Goal: Task Accomplishment & Management: Manage account settings

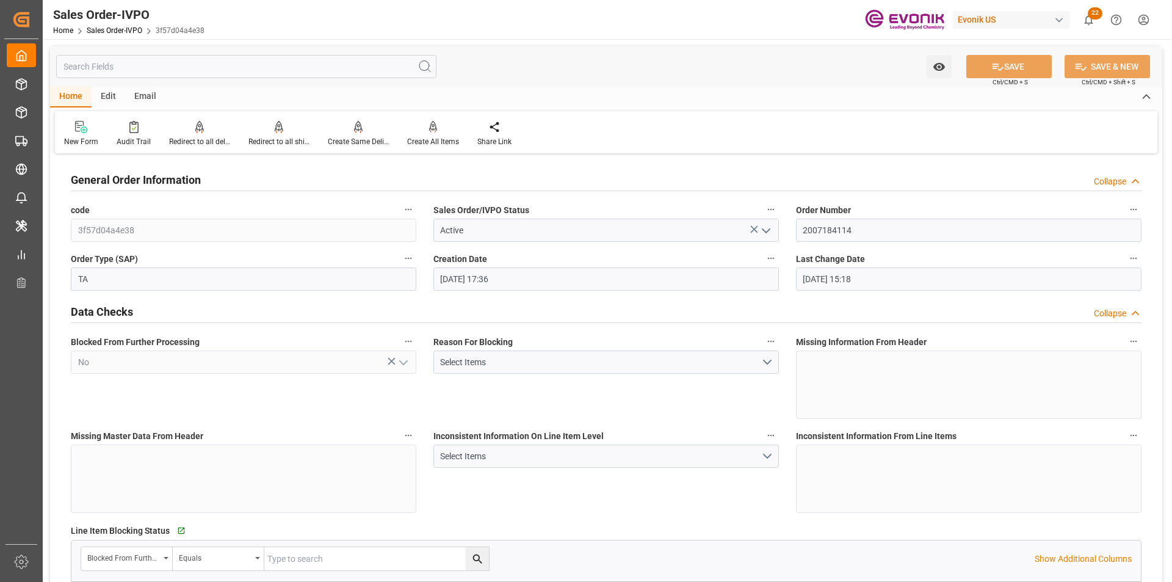
scroll to position [1465, 0]
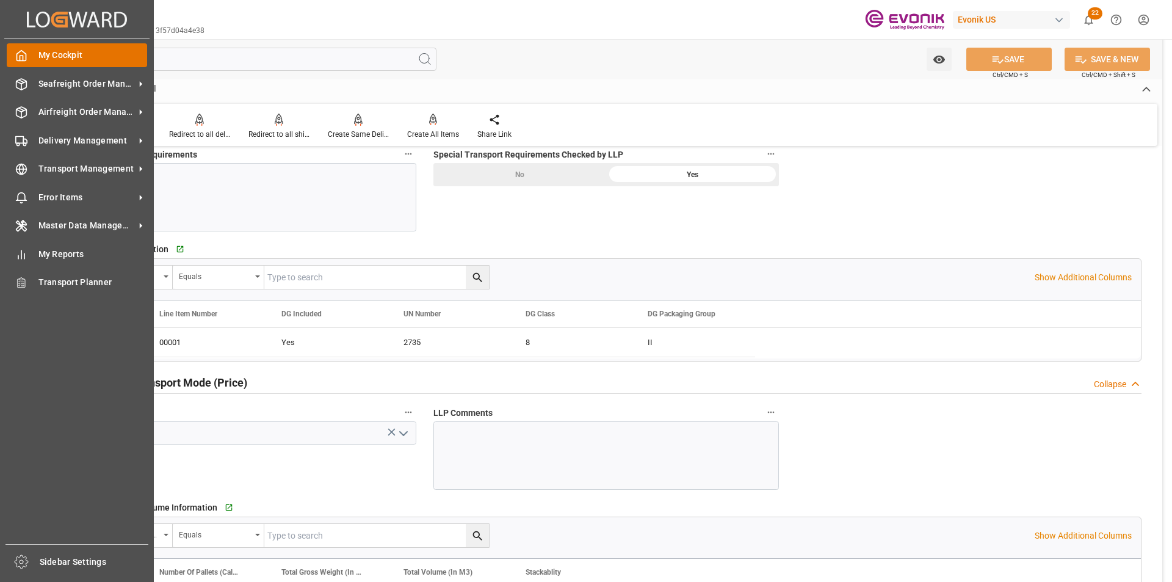
click at [29, 63] on div "My Cockpit My Cockpit" at bounding box center [77, 55] width 140 height 24
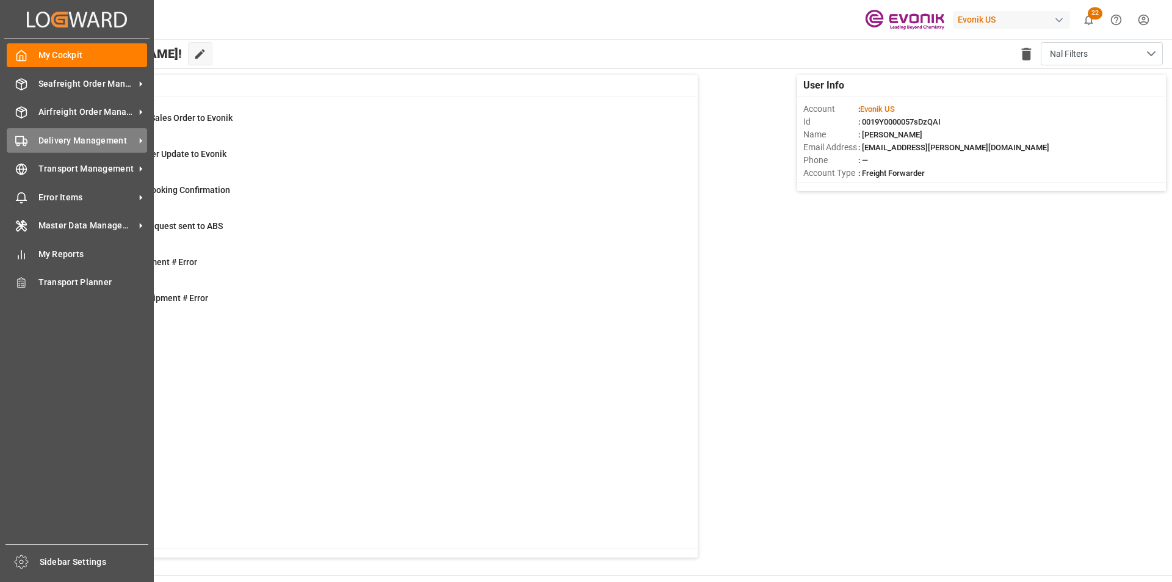
click at [49, 134] on span "Delivery Management" at bounding box center [86, 140] width 96 height 13
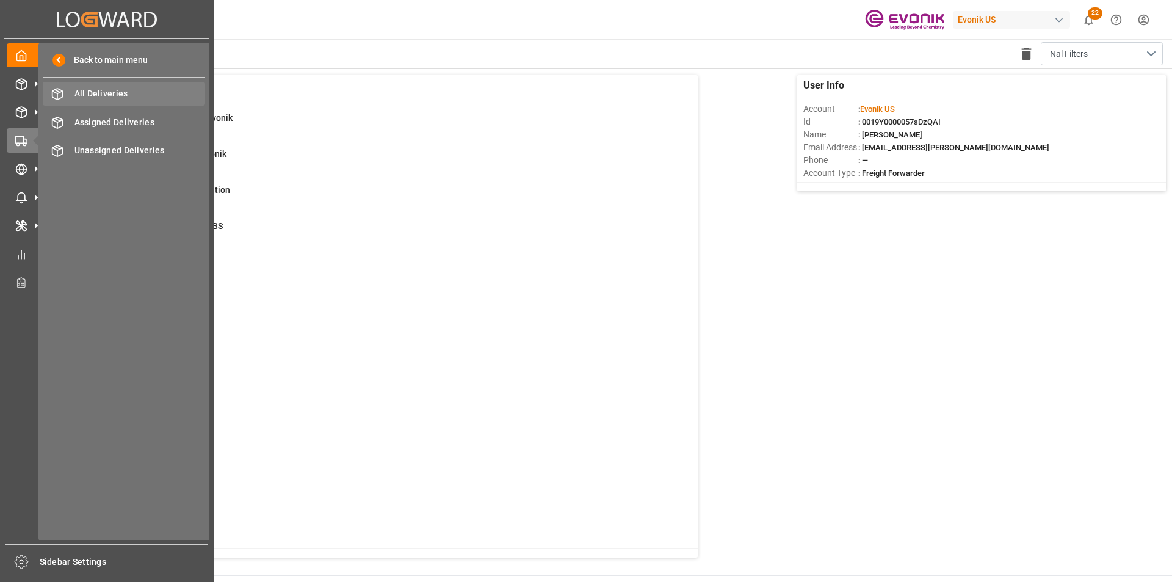
click at [128, 88] on span "All Deliveries" at bounding box center [139, 93] width 131 height 13
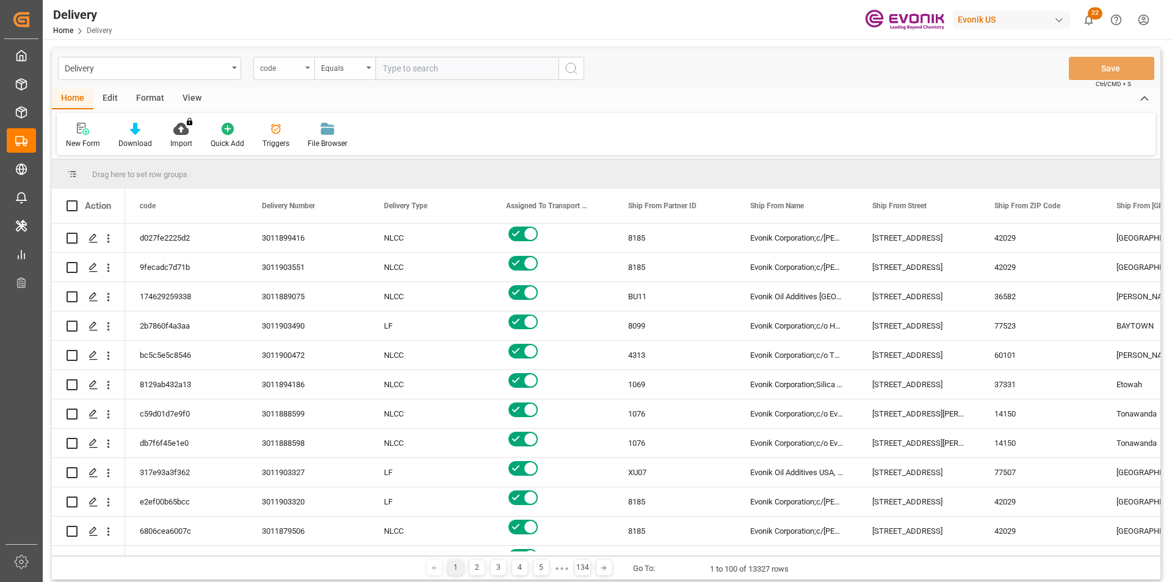
click at [288, 65] on div "code" at bounding box center [280, 67] width 41 height 14
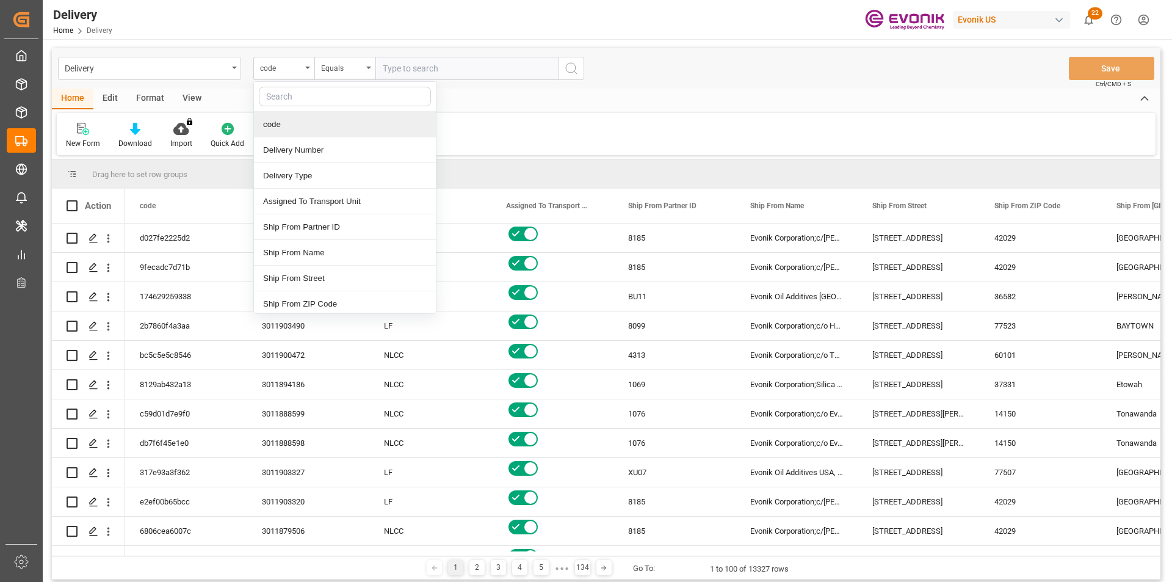
click at [294, 96] on input "text" at bounding box center [345, 97] width 172 height 20
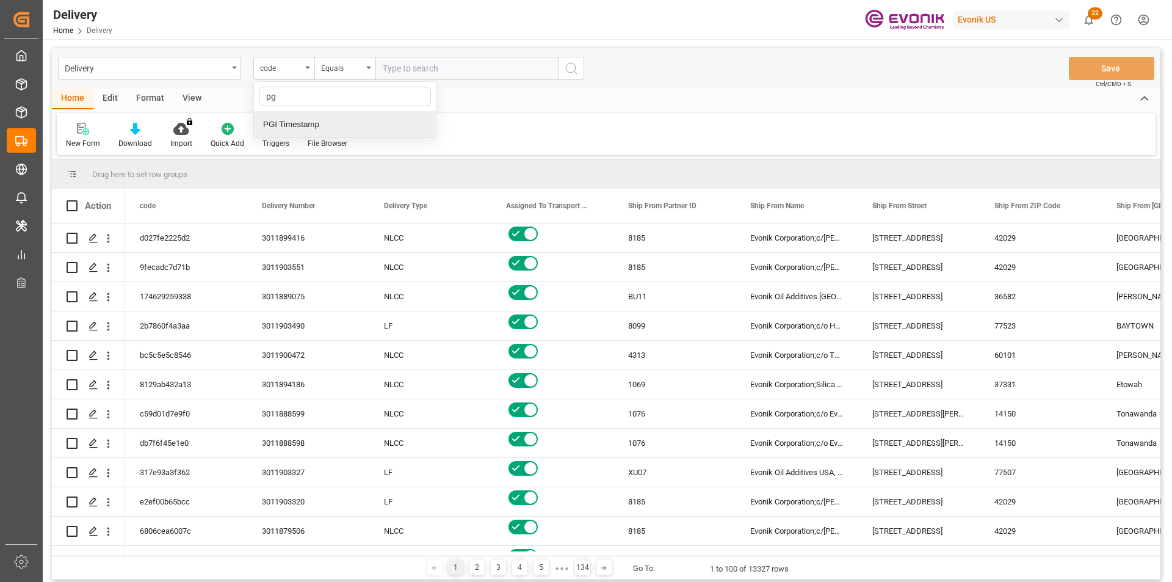
type input "pgi"
click at [303, 120] on div "PGI Timestamp" at bounding box center [345, 125] width 182 height 26
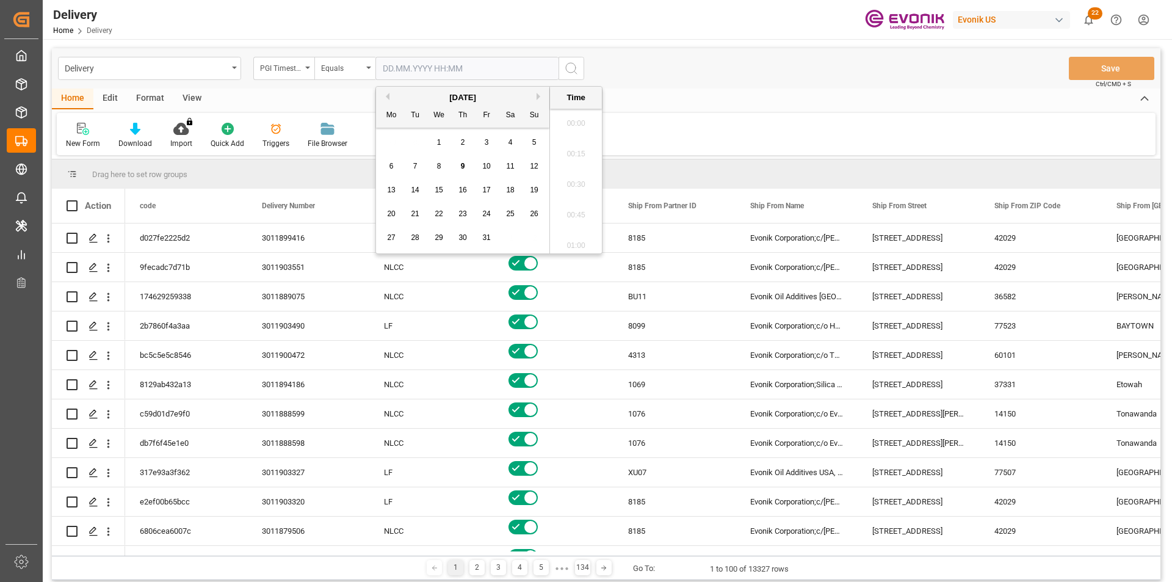
click at [436, 72] on input "text" at bounding box center [466, 68] width 183 height 23
click at [444, 170] on div "8" at bounding box center [438, 166] width 15 height 15
click at [468, 74] on input "08.10.2025 00:00" at bounding box center [466, 68] width 183 height 23
click at [464, 165] on span "9" at bounding box center [463, 166] width 4 height 9
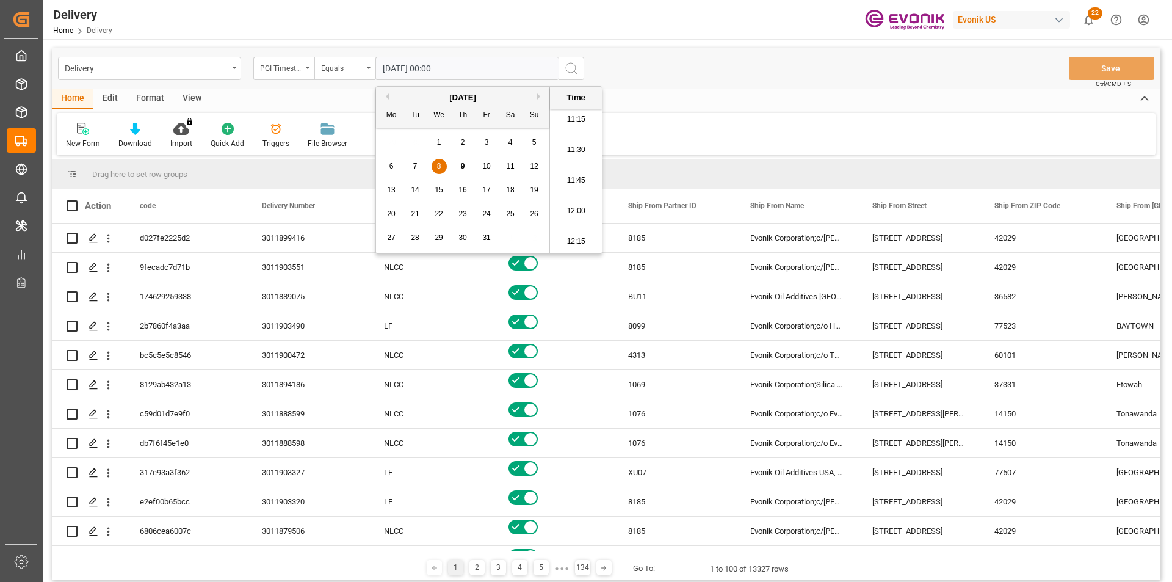
type input "09.10.2025 00:00"
click at [652, 68] on div "Delivery PGI Timestamp Equals 09.10.2025 00:00 Save Ctrl/CMD + S" at bounding box center [606, 68] width 1108 height 40
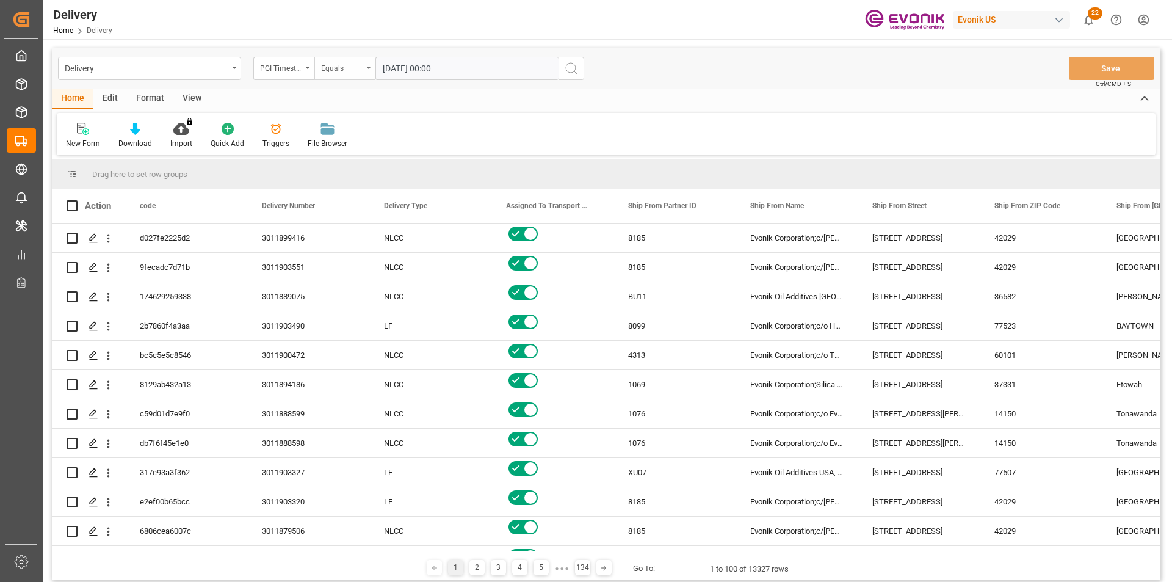
click at [337, 71] on div "Equals" at bounding box center [341, 67] width 41 height 14
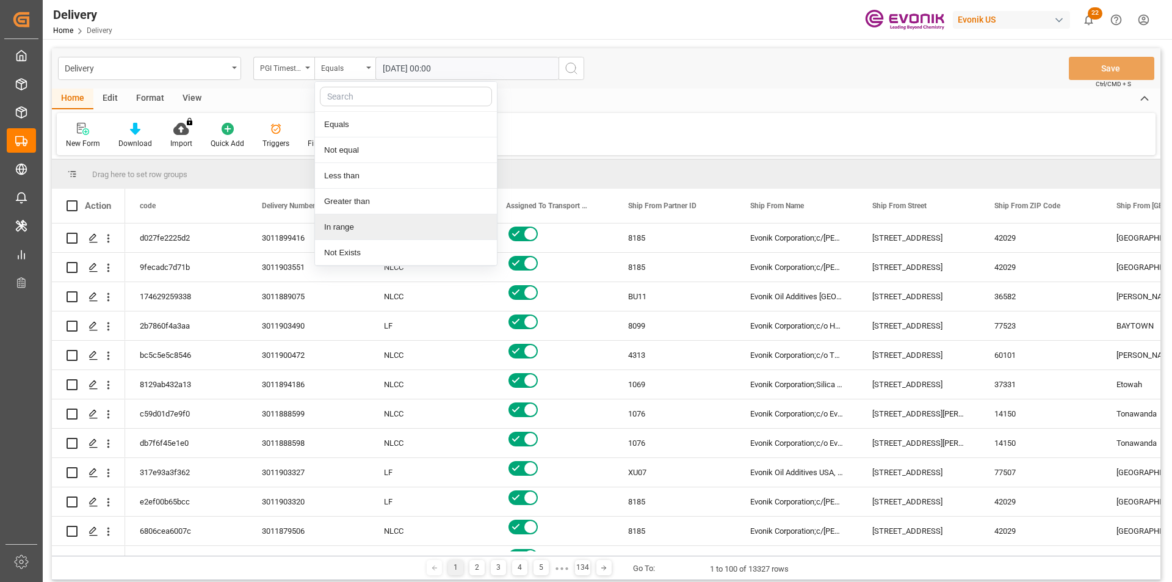
click at [347, 225] on div "In range" at bounding box center [406, 227] width 182 height 26
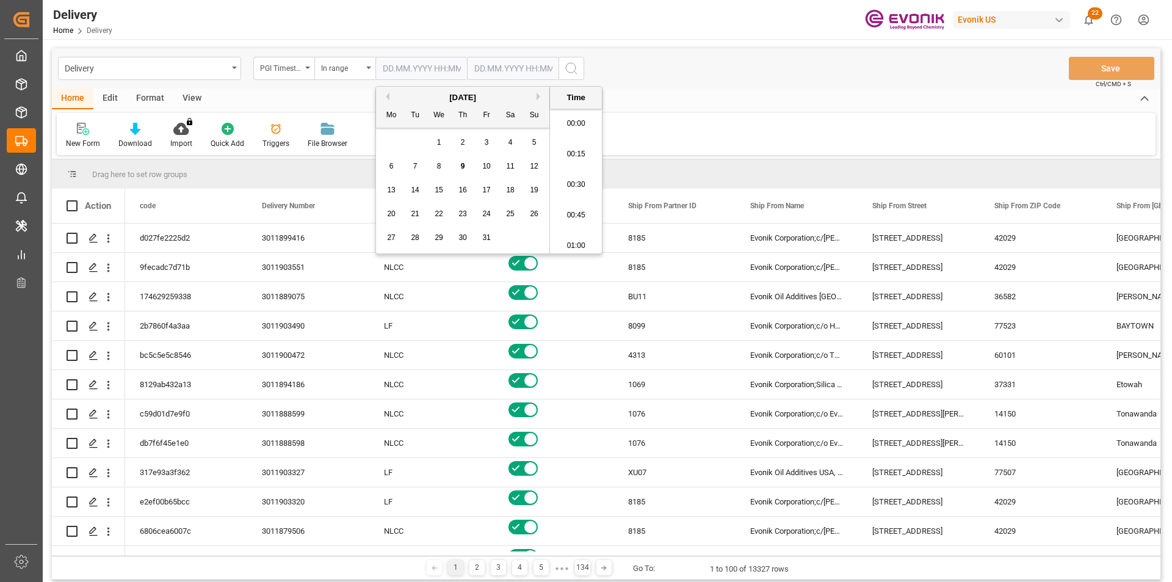
click at [420, 66] on input "text" at bounding box center [421, 68] width 92 height 23
click at [437, 164] on span "8" at bounding box center [439, 166] width 4 height 9
type input "08.10.2025 00:00"
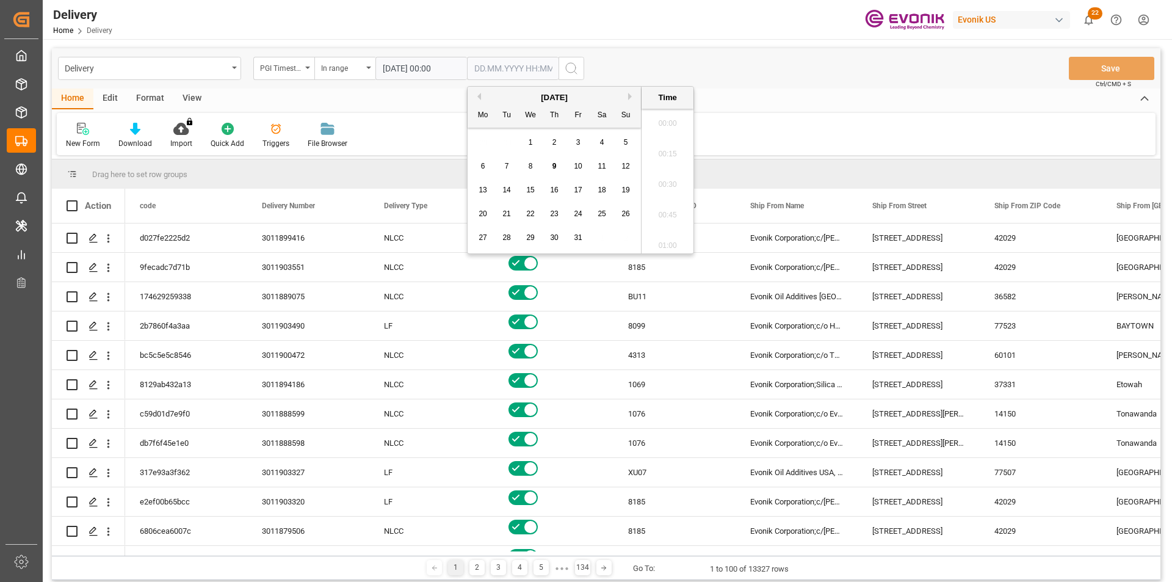
click at [484, 69] on input "text" at bounding box center [513, 68] width 92 height 23
click at [553, 167] on span "9" at bounding box center [554, 166] width 4 height 9
type input "09.10.2025 00:00"
click at [569, 60] on button "search button" at bounding box center [571, 68] width 26 height 23
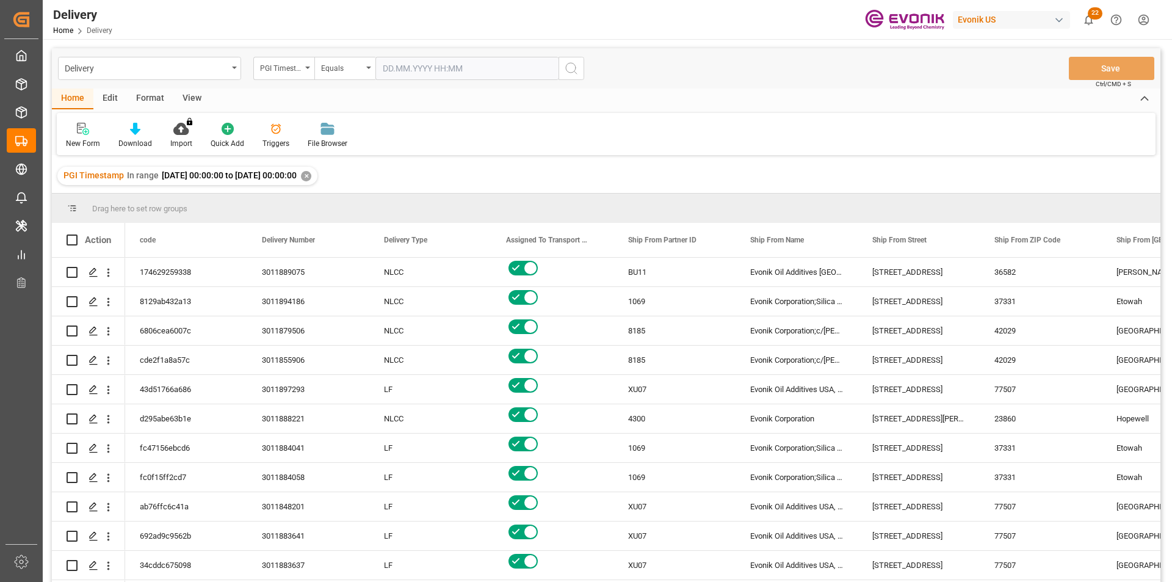
click at [188, 98] on div "View" at bounding box center [191, 98] width 37 height 21
click at [146, 124] on div at bounding box center [138, 128] width 61 height 13
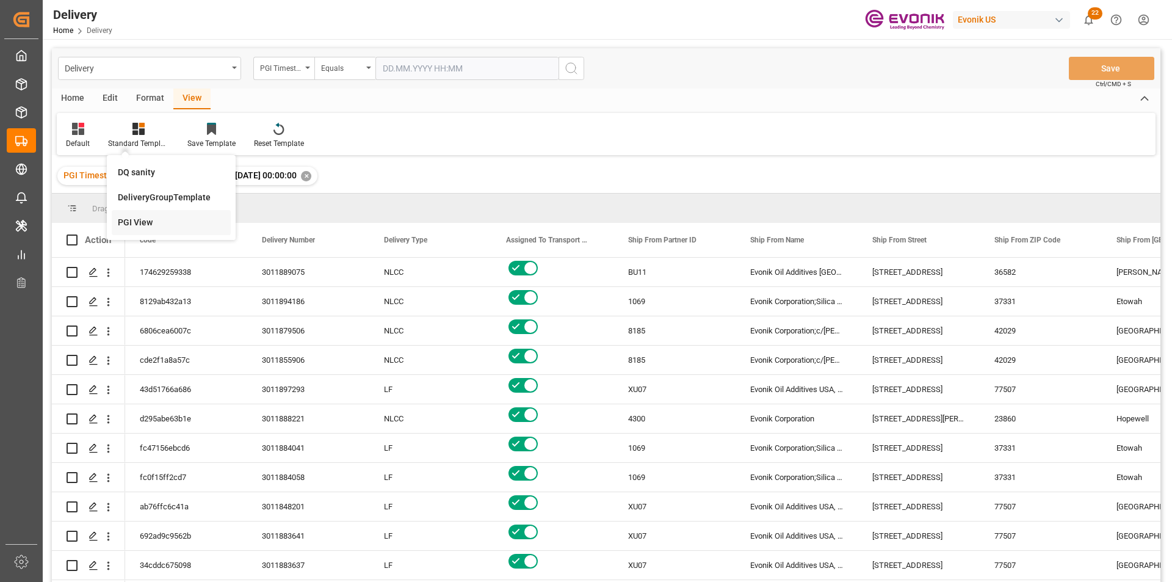
click at [139, 223] on div "PGI View" at bounding box center [171, 222] width 107 height 13
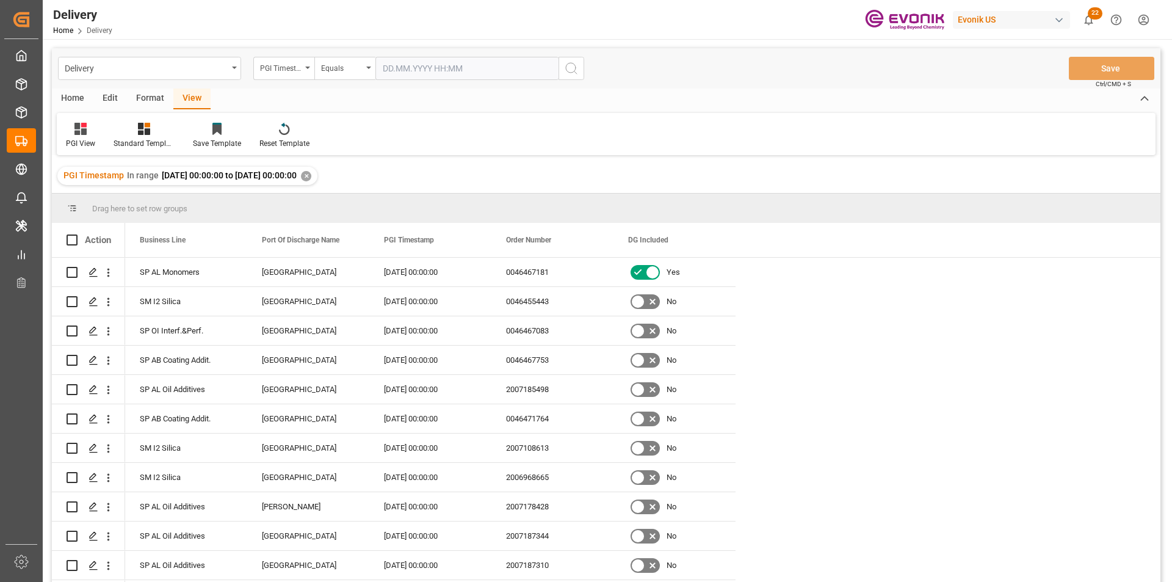
click at [73, 95] on div "Home" at bounding box center [72, 98] width 41 height 21
click at [139, 126] on icon at bounding box center [135, 129] width 10 height 12
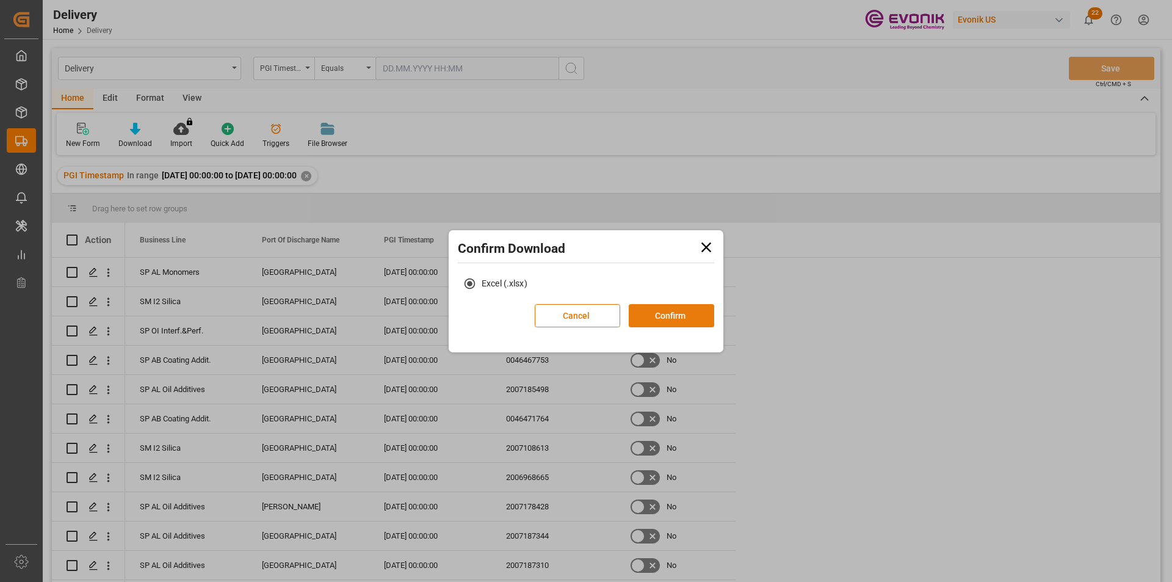
click at [662, 308] on button "Confirm" at bounding box center [671, 315] width 85 height 23
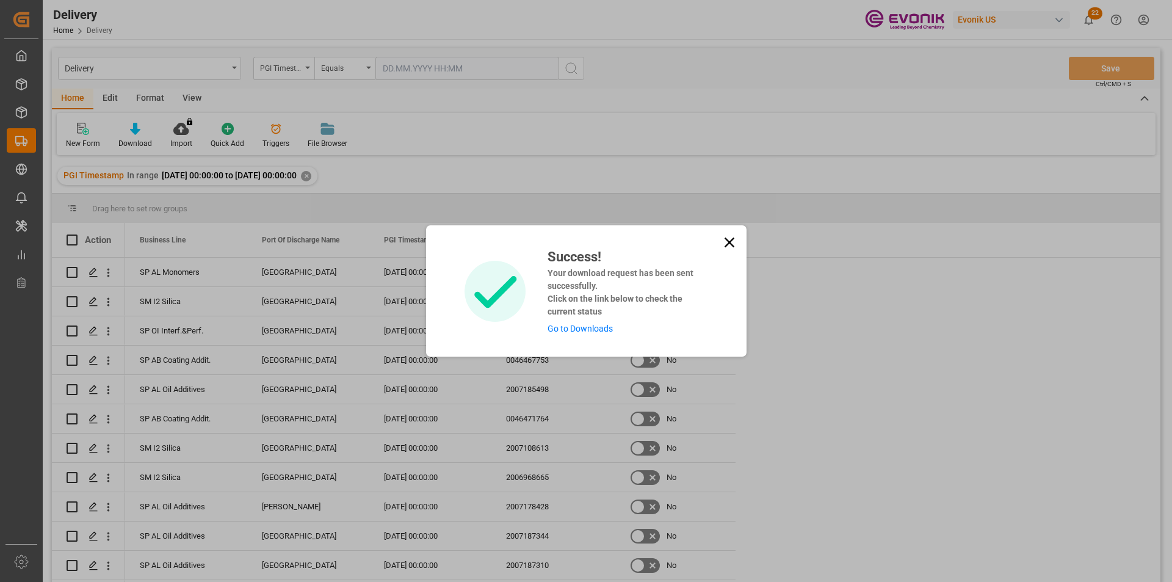
click at [565, 326] on link "Go to Downloads" at bounding box center [579, 328] width 65 height 10
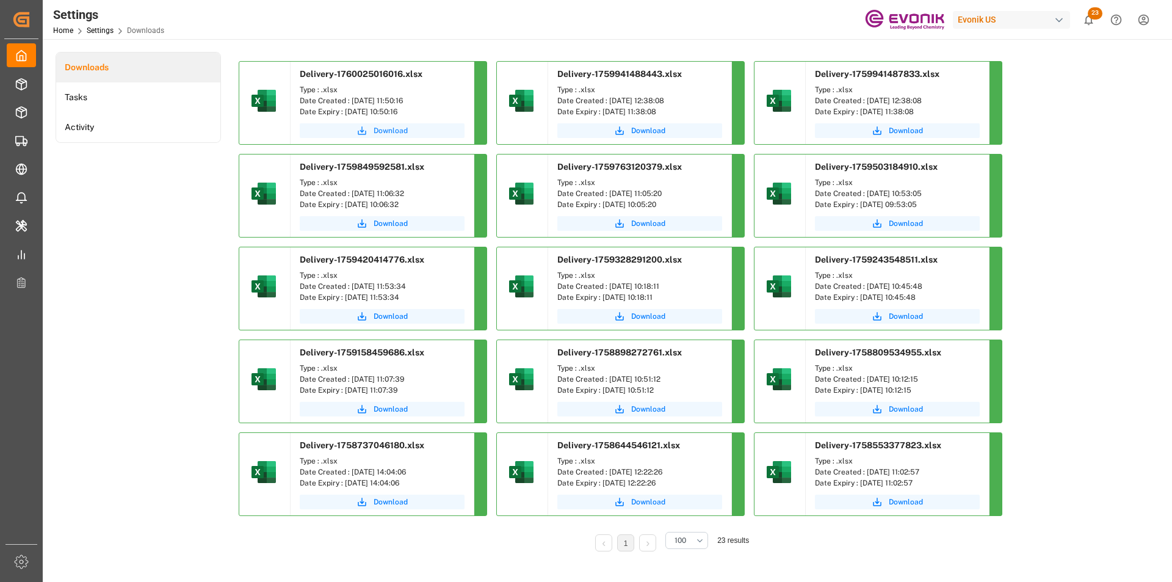
click at [362, 133] on icon "submit" at bounding box center [361, 130] width 11 height 11
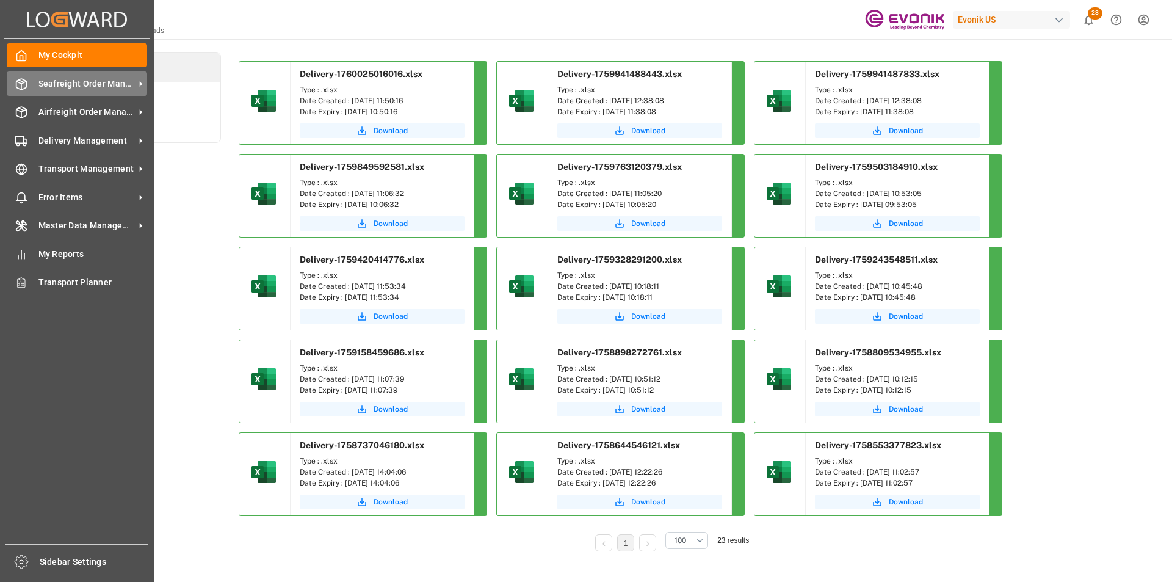
click at [38, 81] on span "Seafreight Order Management" at bounding box center [86, 84] width 96 height 13
click at [37, 87] on div "Seafreight Order Management Seafreight Order Management" at bounding box center [77, 83] width 140 height 24
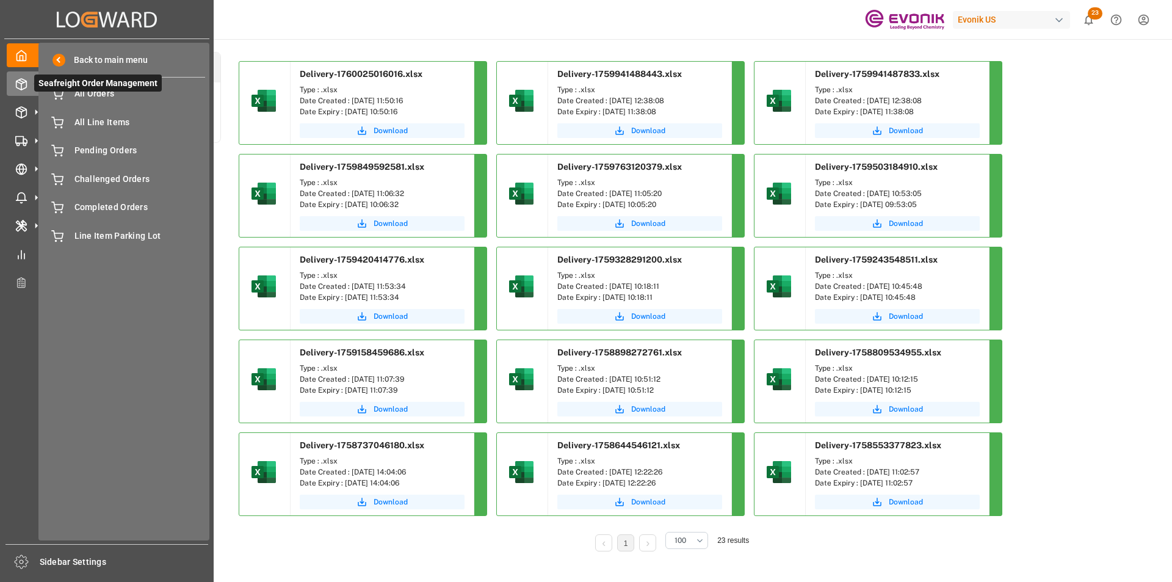
click at [67, 89] on span "Seafreight Order Management" at bounding box center [98, 82] width 128 height 17
click at [69, 93] on div "All Orders All Orders" at bounding box center [124, 94] width 162 height 24
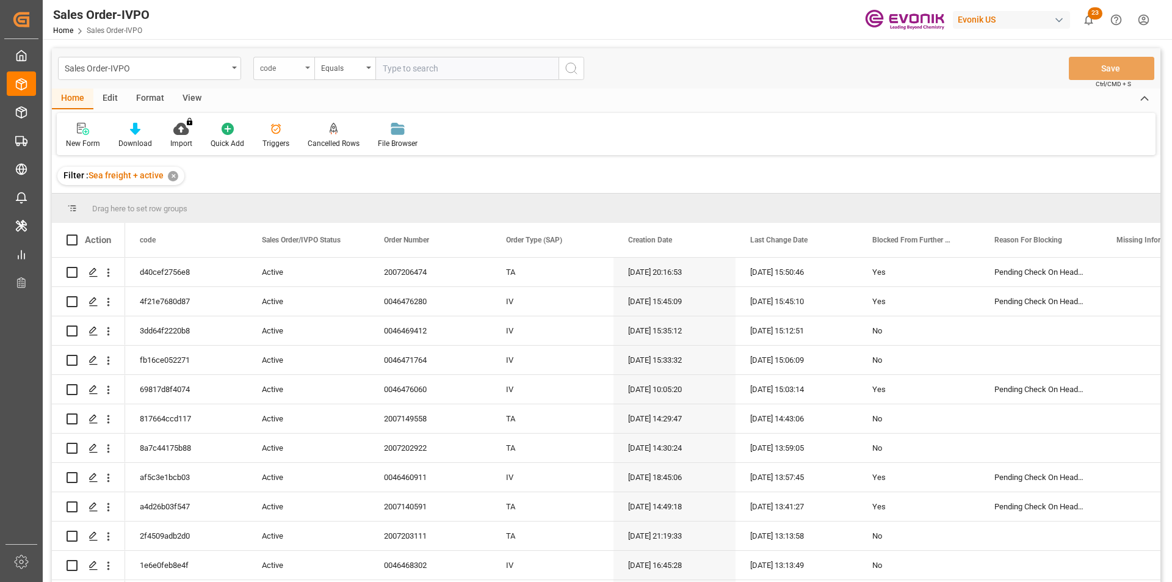
click at [285, 66] on div "code" at bounding box center [280, 67] width 41 height 14
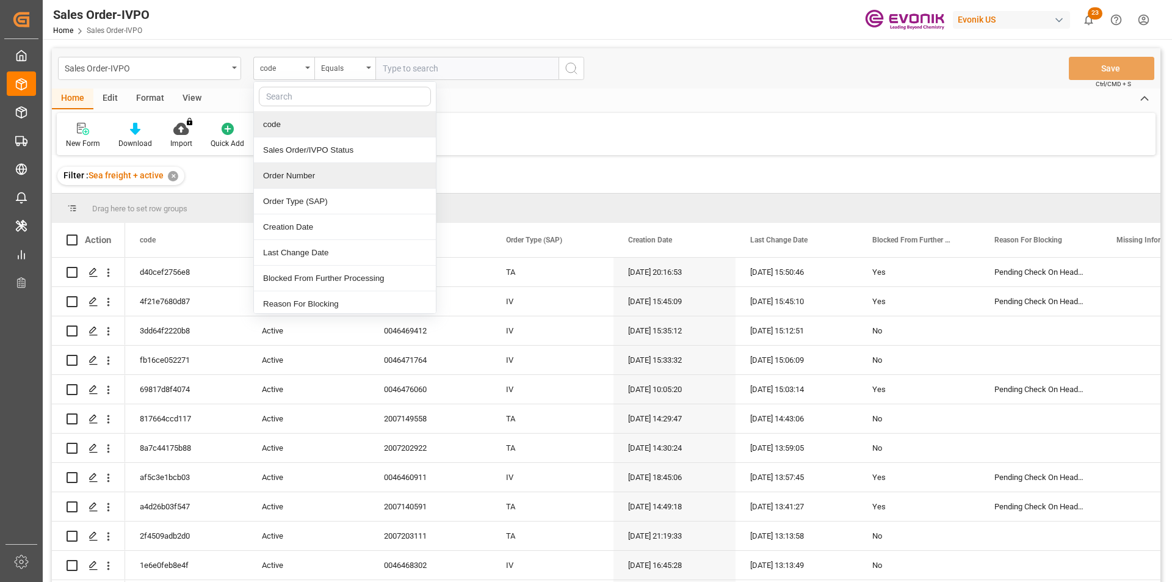
click at [300, 173] on div "Order Number" at bounding box center [345, 176] width 182 height 26
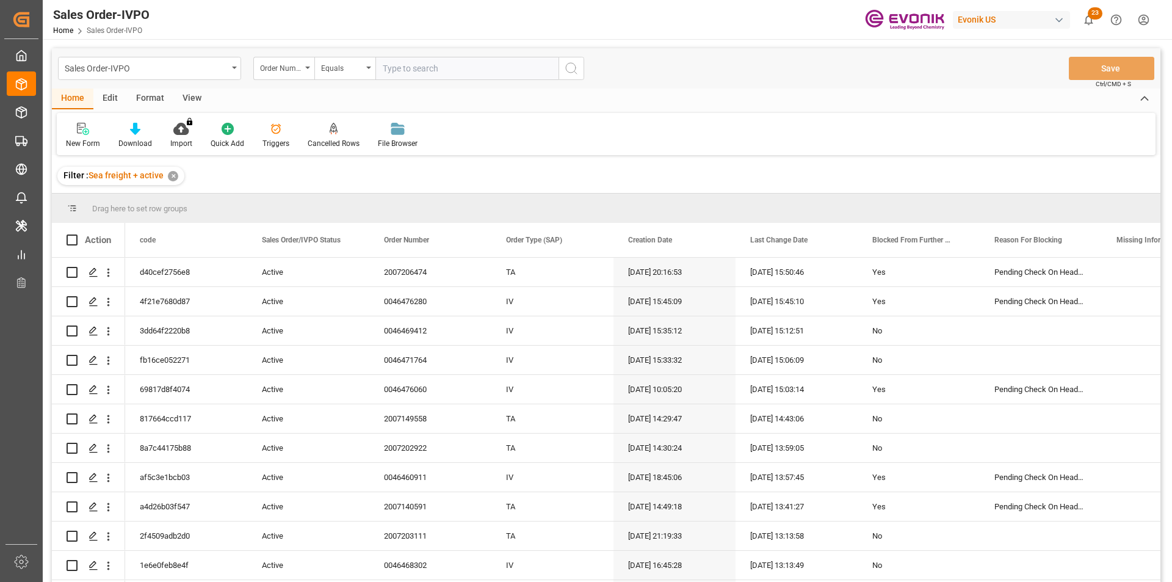
click at [394, 70] on input "text" at bounding box center [466, 68] width 183 height 23
paste input "2007184114"
type input "2007184114"
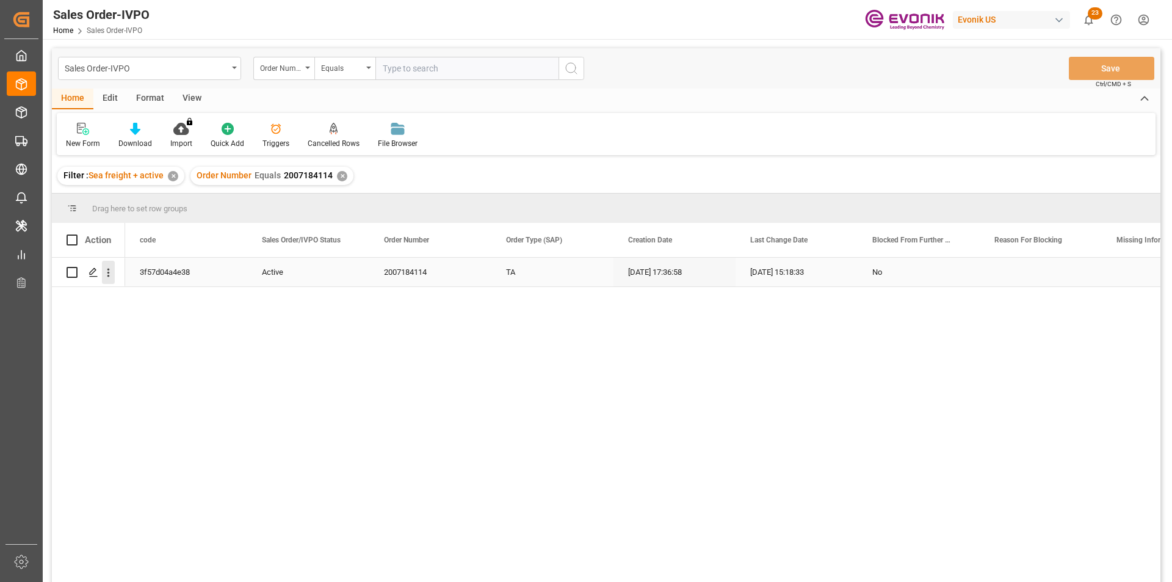
click at [113, 275] on icon "open menu" at bounding box center [108, 272] width 13 height 13
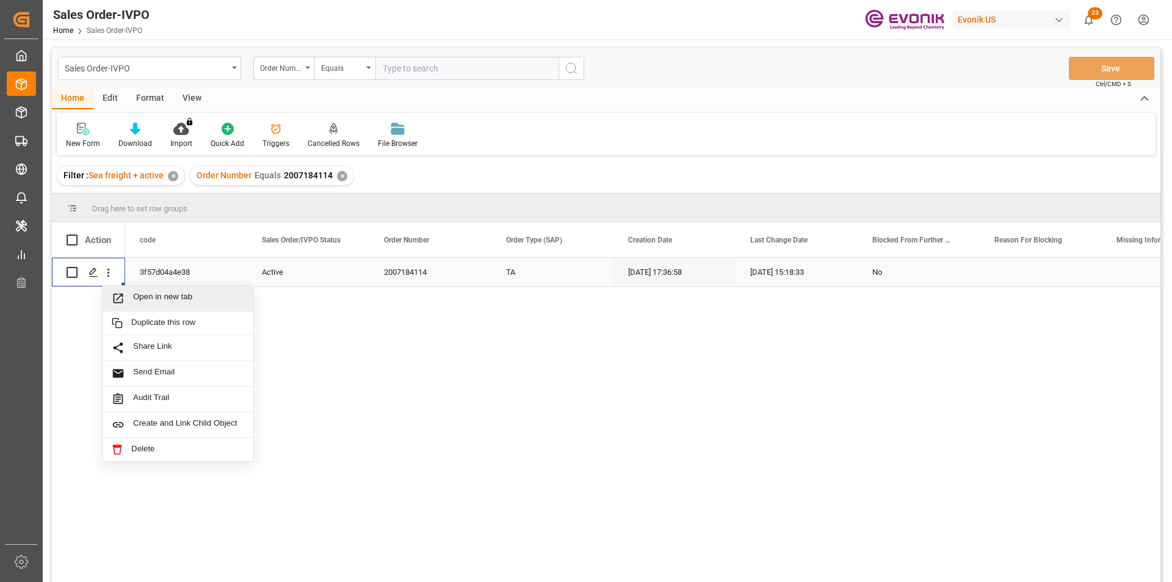
click at [158, 298] on span "Open in new tab" at bounding box center [188, 298] width 111 height 13
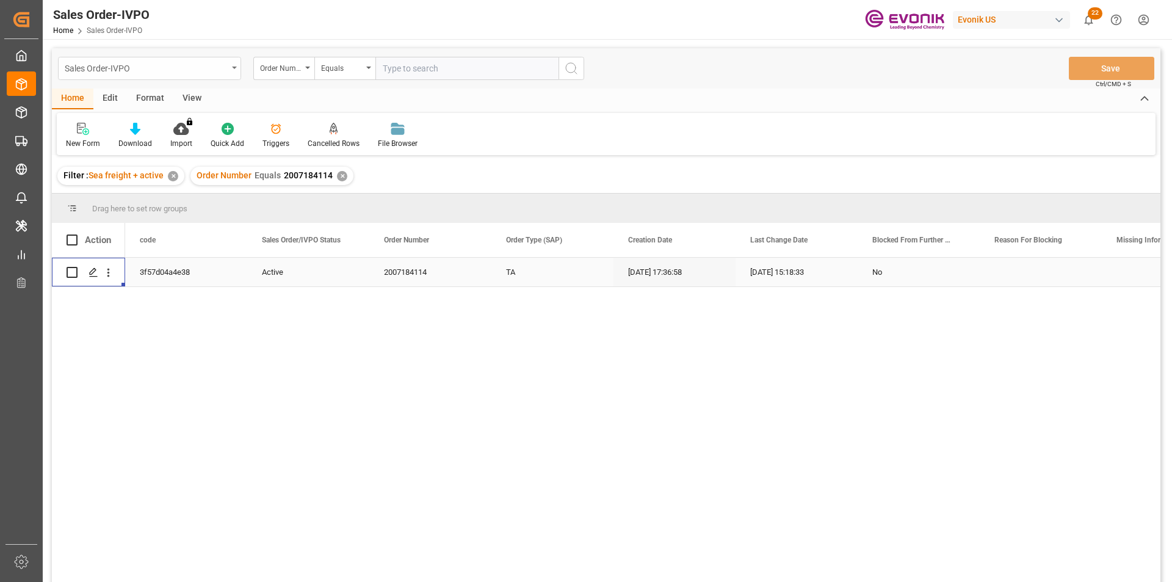
click at [211, 74] on div "Sales Order-IVPO" at bounding box center [146, 67] width 163 height 15
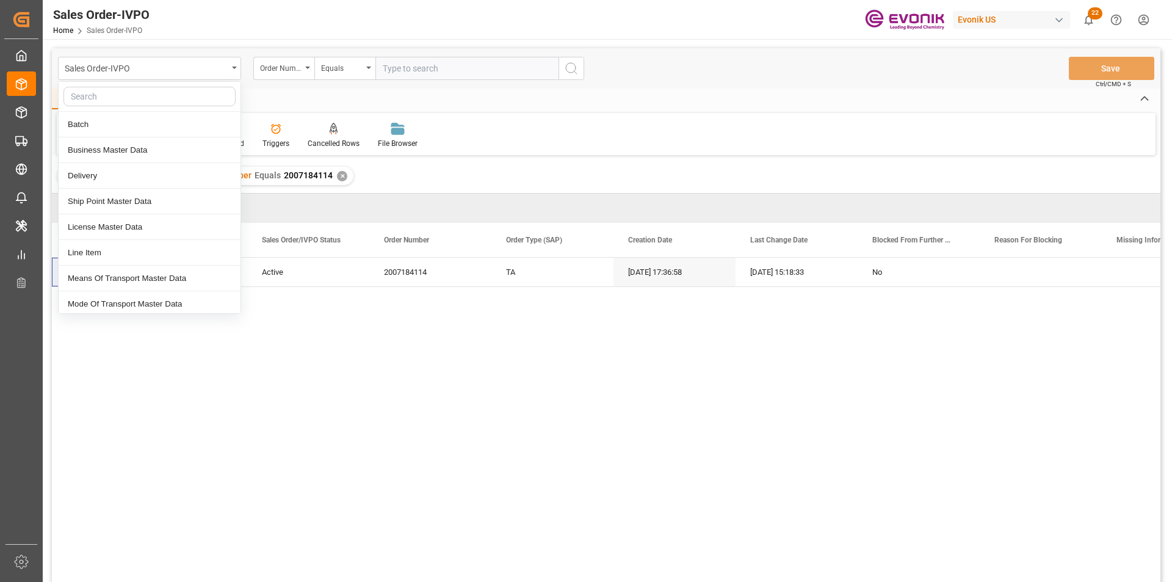
click at [642, 389] on div "3f57d04a4e38 Active 2007184114 TA 15.09.2025 17:36:58 06.10.2025 15:18:33 No" at bounding box center [642, 424] width 1035 height 332
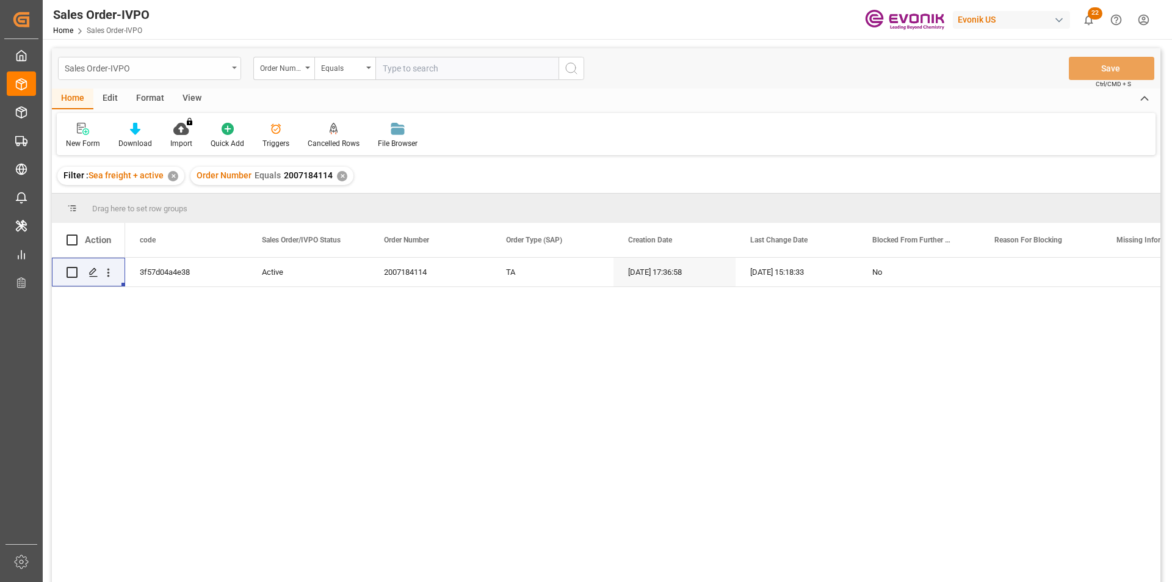
click at [203, 67] on div "Sales Order-IVPO" at bounding box center [146, 67] width 163 height 15
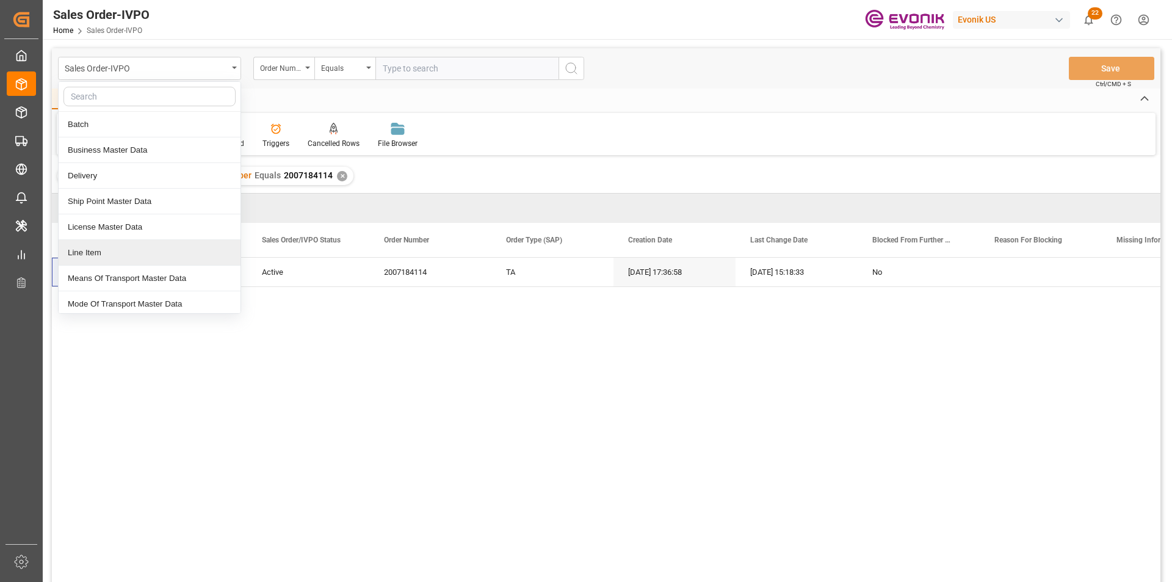
click at [137, 258] on div "Line Item" at bounding box center [150, 253] width 182 height 26
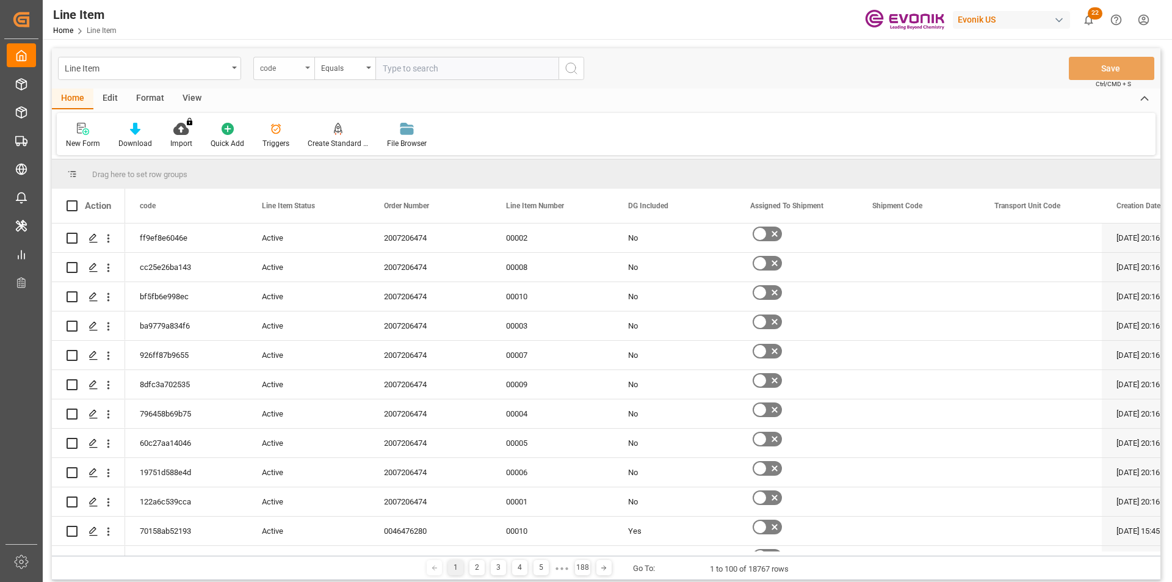
click at [286, 74] on div "code" at bounding box center [283, 68] width 61 height 23
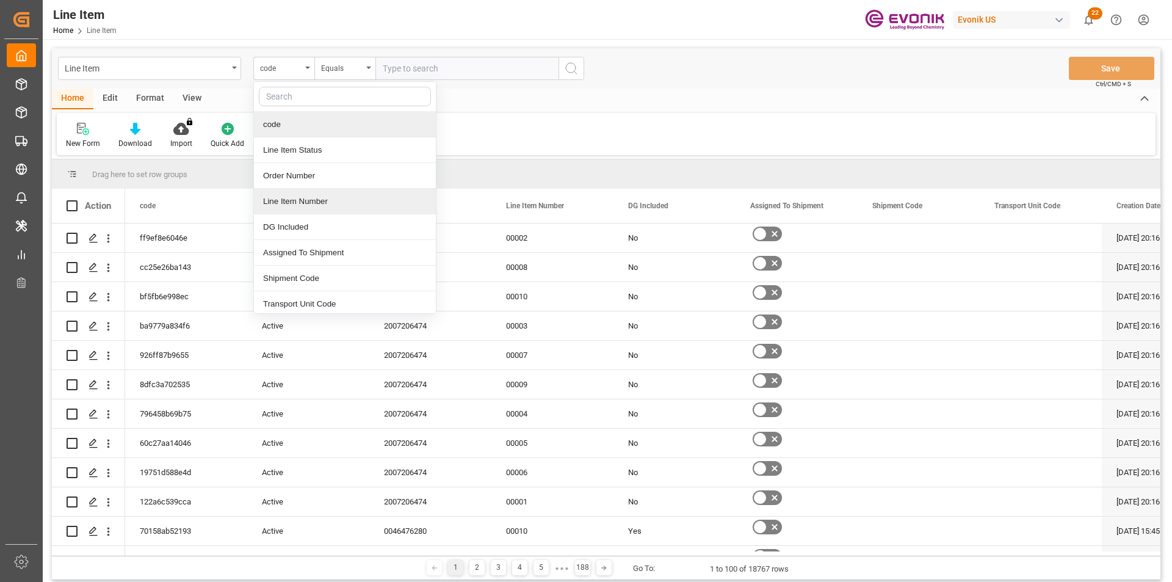
click at [297, 193] on div "Line Item Number" at bounding box center [345, 202] width 182 height 26
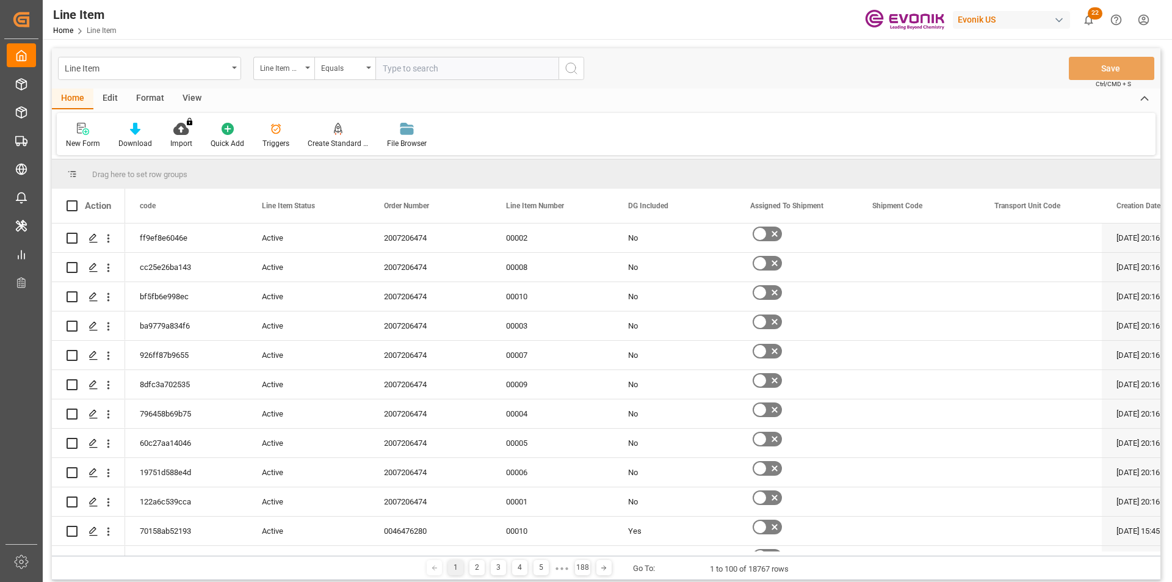
click at [384, 65] on input "text" at bounding box center [466, 68] width 183 height 23
paste input "2007184114"
type input "2007184114"
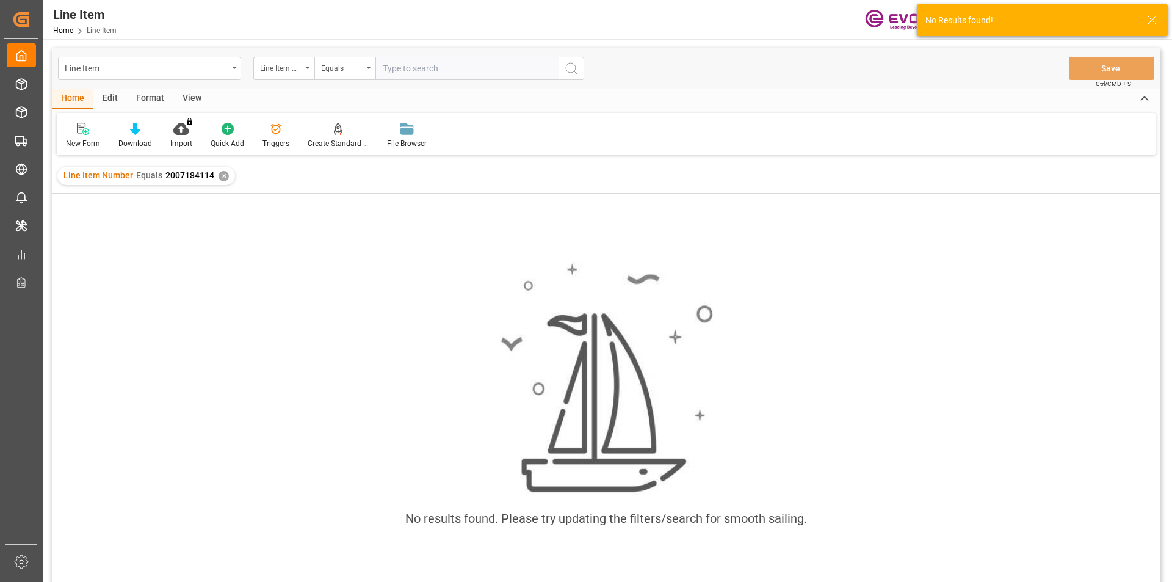
click at [218, 179] on div "✕" at bounding box center [223, 176] width 10 height 10
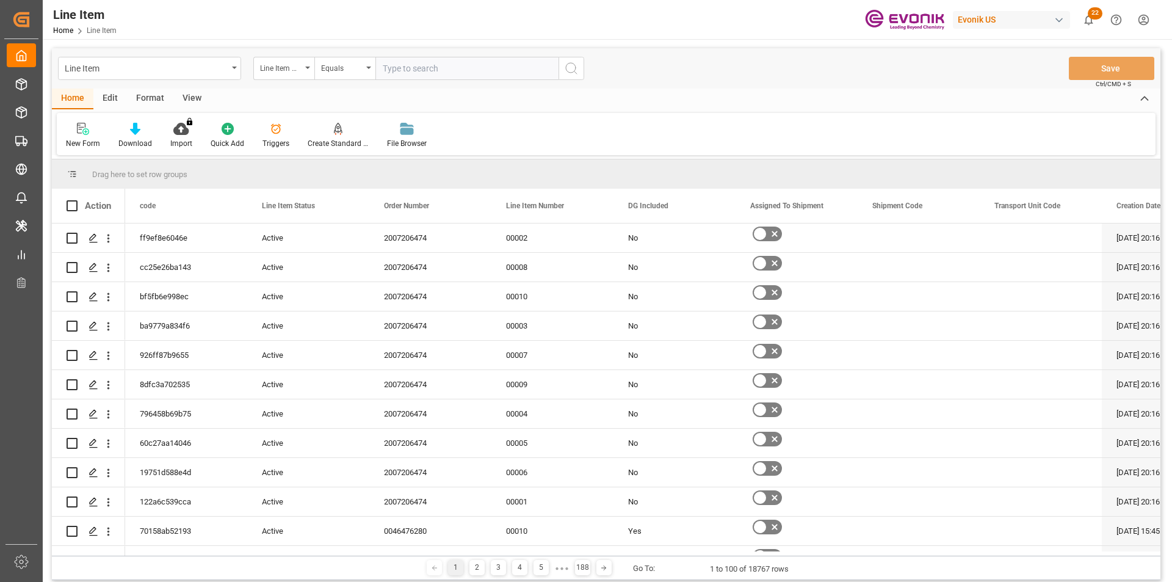
click at [435, 71] on input "text" at bounding box center [466, 68] width 183 height 23
paste input "2007184114"
type input "2007184114"
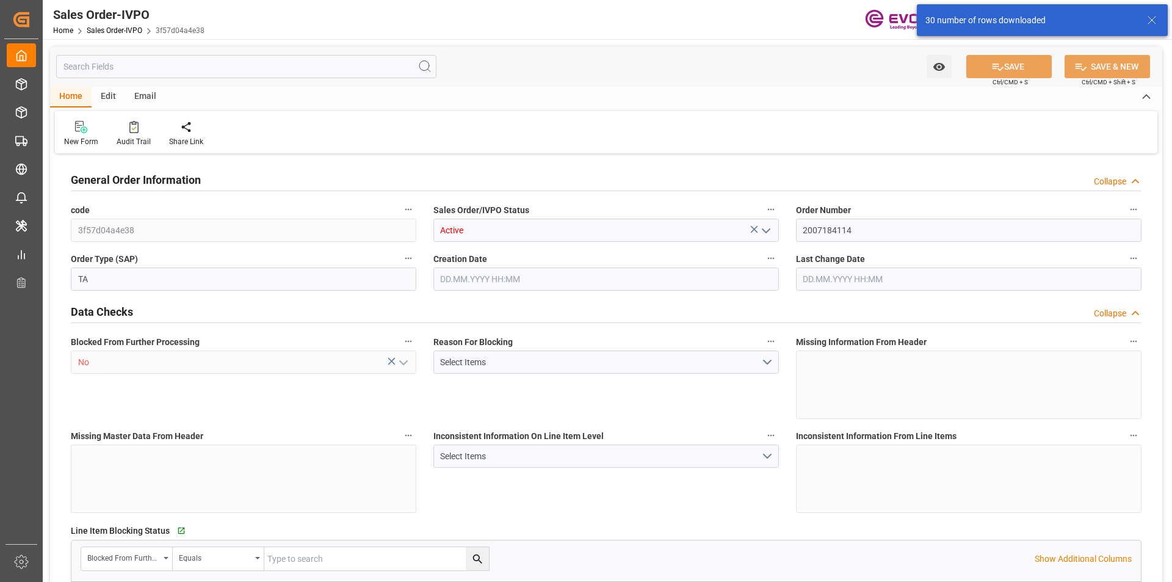
type input "DOHAI"
type input "0"
type input "1"
type input "2340"
type input "[DATE] 17:36"
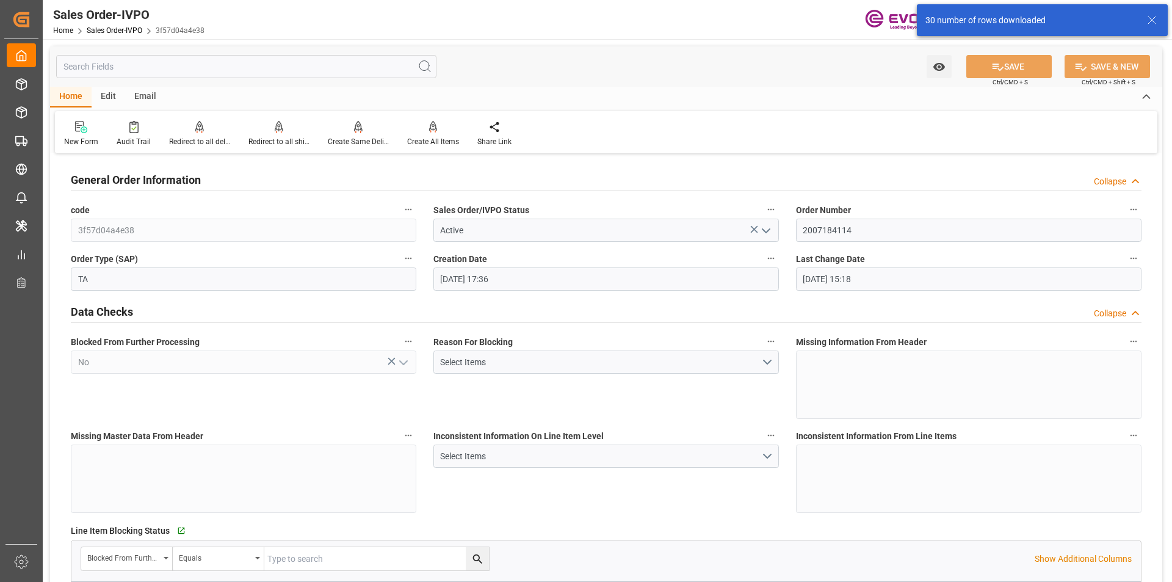
type input "[DATE] 15:18"
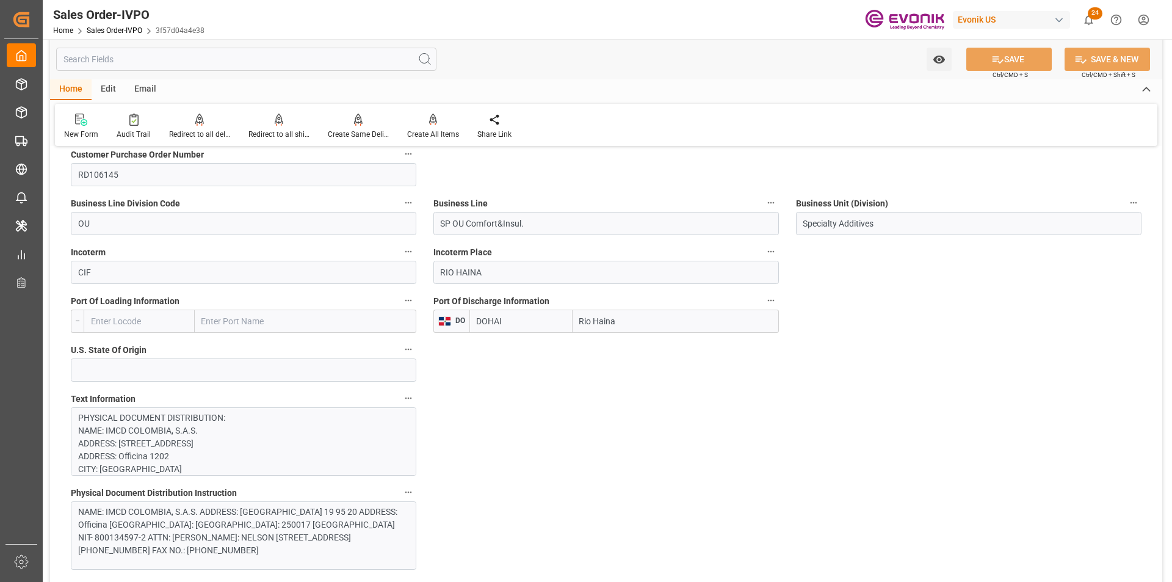
scroll to position [244, 0]
